Goal: Transaction & Acquisition: Purchase product/service

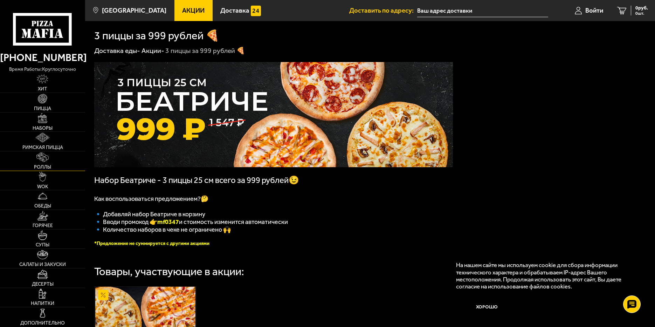
click at [46, 159] on img at bounding box center [42, 156] width 12 height 9
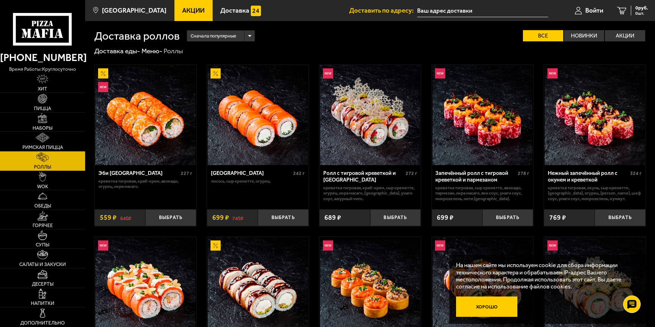
click at [485, 309] on button "Хорошо" at bounding box center [486, 306] width 61 height 20
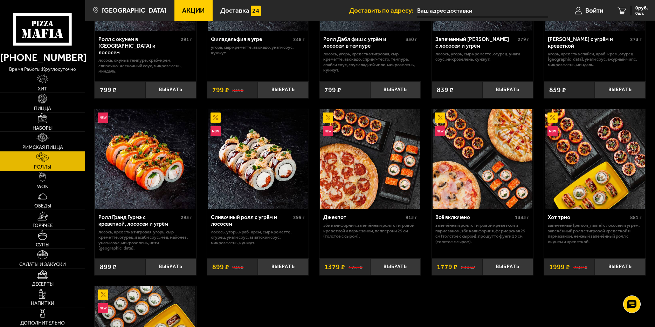
scroll to position [350, 0]
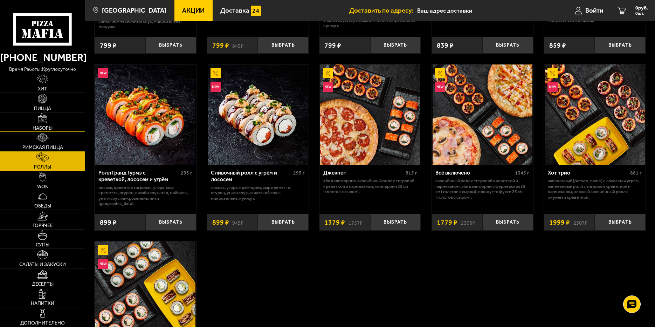
click at [47, 123] on link "Наборы" at bounding box center [42, 121] width 85 height 19
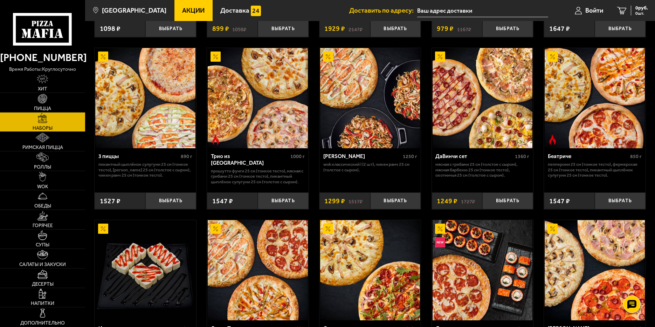
scroll to position [175, 0]
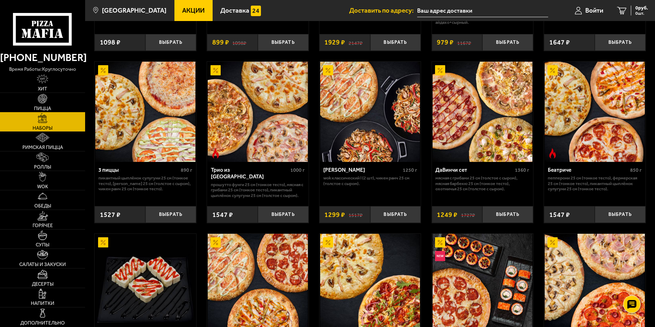
click at [45, 110] on span "Пицца" at bounding box center [42, 108] width 17 height 5
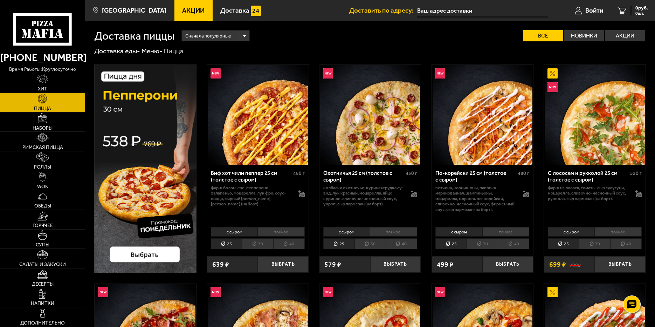
click at [263, 244] on li "30" at bounding box center [257, 243] width 31 height 11
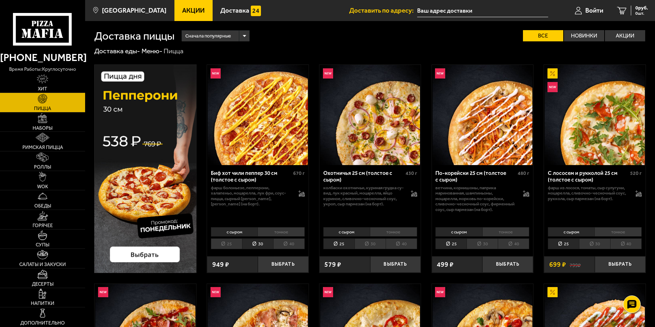
click at [286, 243] on li "40" at bounding box center [289, 243] width 32 height 11
click at [396, 244] on li "40" at bounding box center [401, 243] width 32 height 11
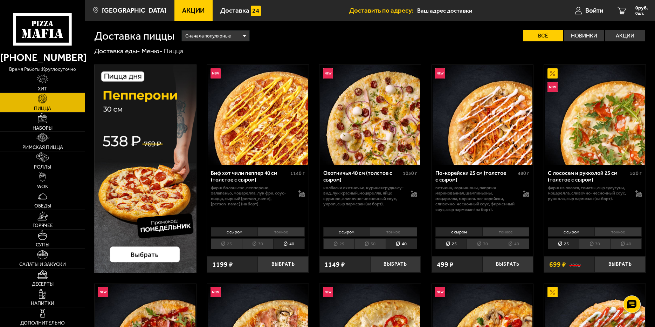
click at [377, 244] on li "30" at bounding box center [369, 243] width 31 height 11
click at [397, 245] on li "40" at bounding box center [401, 243] width 32 height 11
click at [379, 243] on li "30" at bounding box center [369, 243] width 31 height 11
click at [393, 243] on li "40" at bounding box center [401, 243] width 32 height 11
